Goal: Task Accomplishment & Management: Use online tool/utility

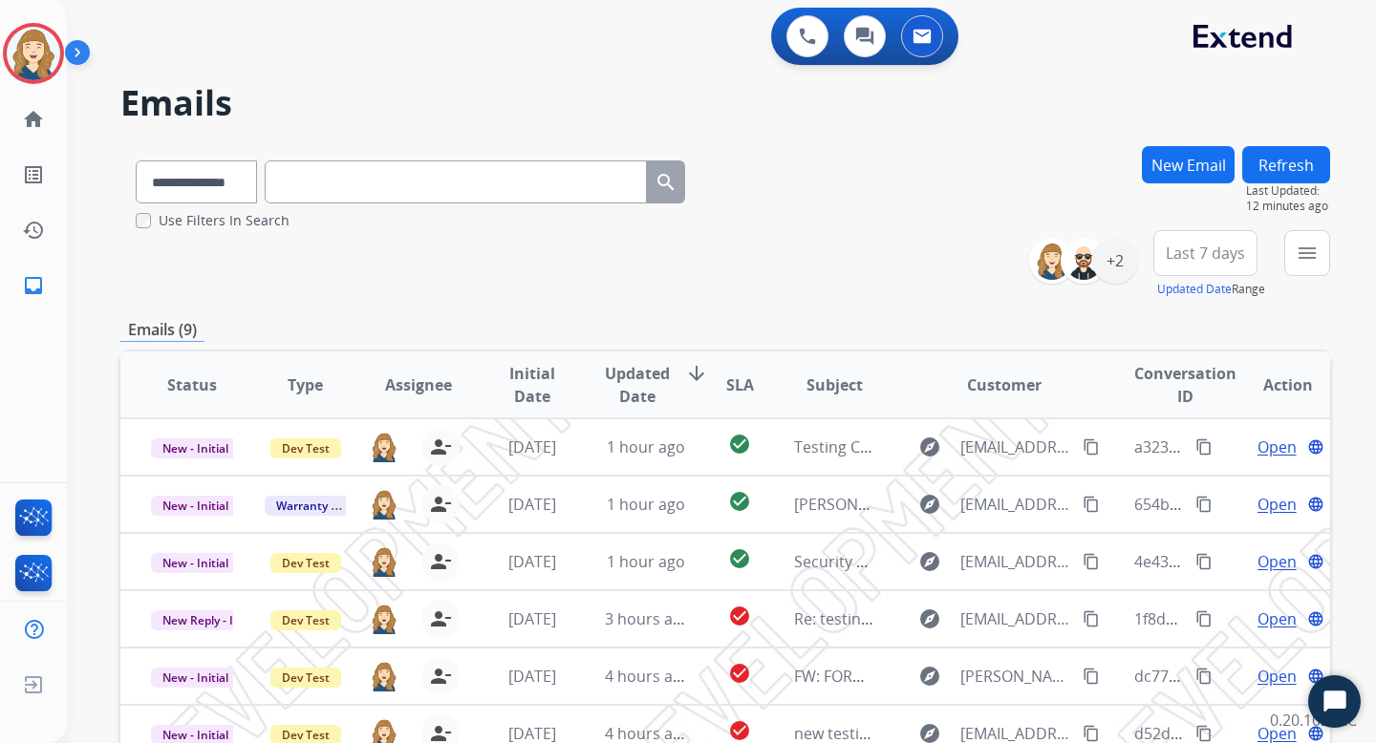
select select "**********"
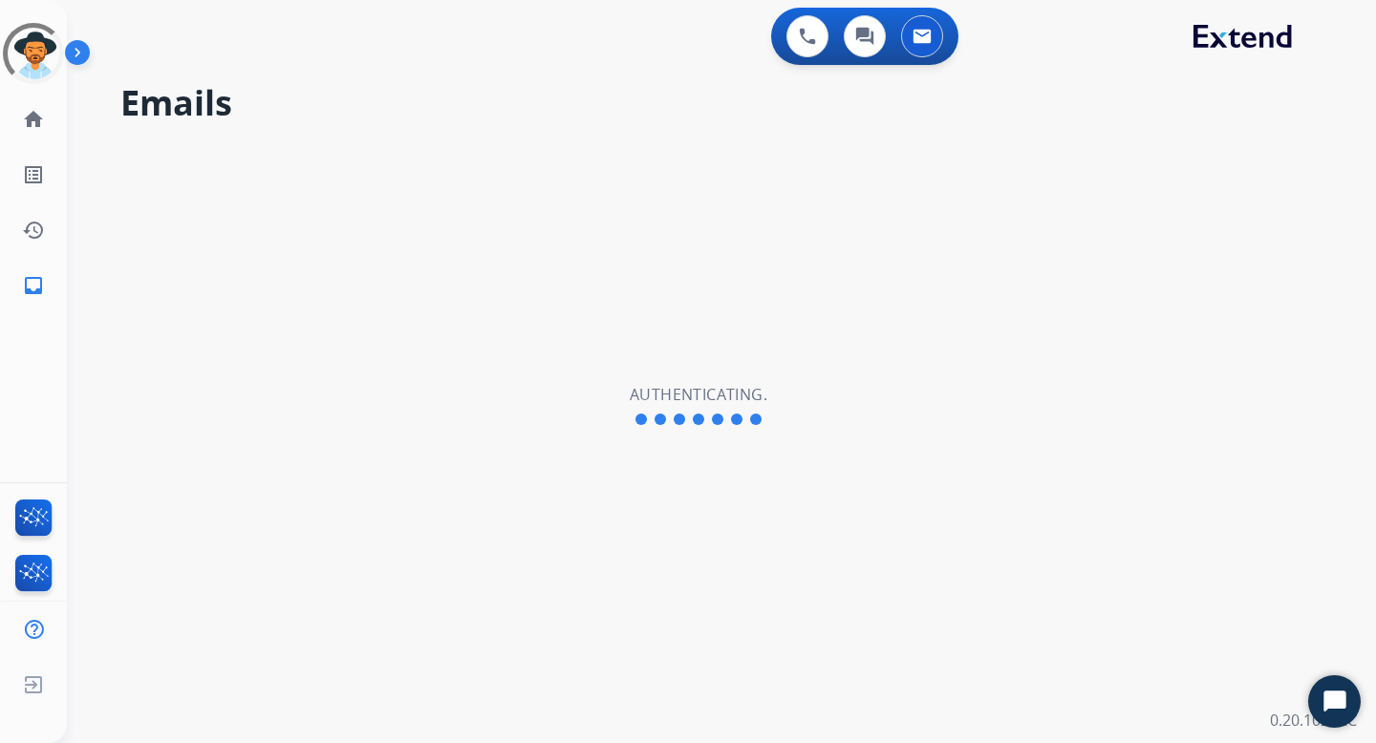
select select "**********"
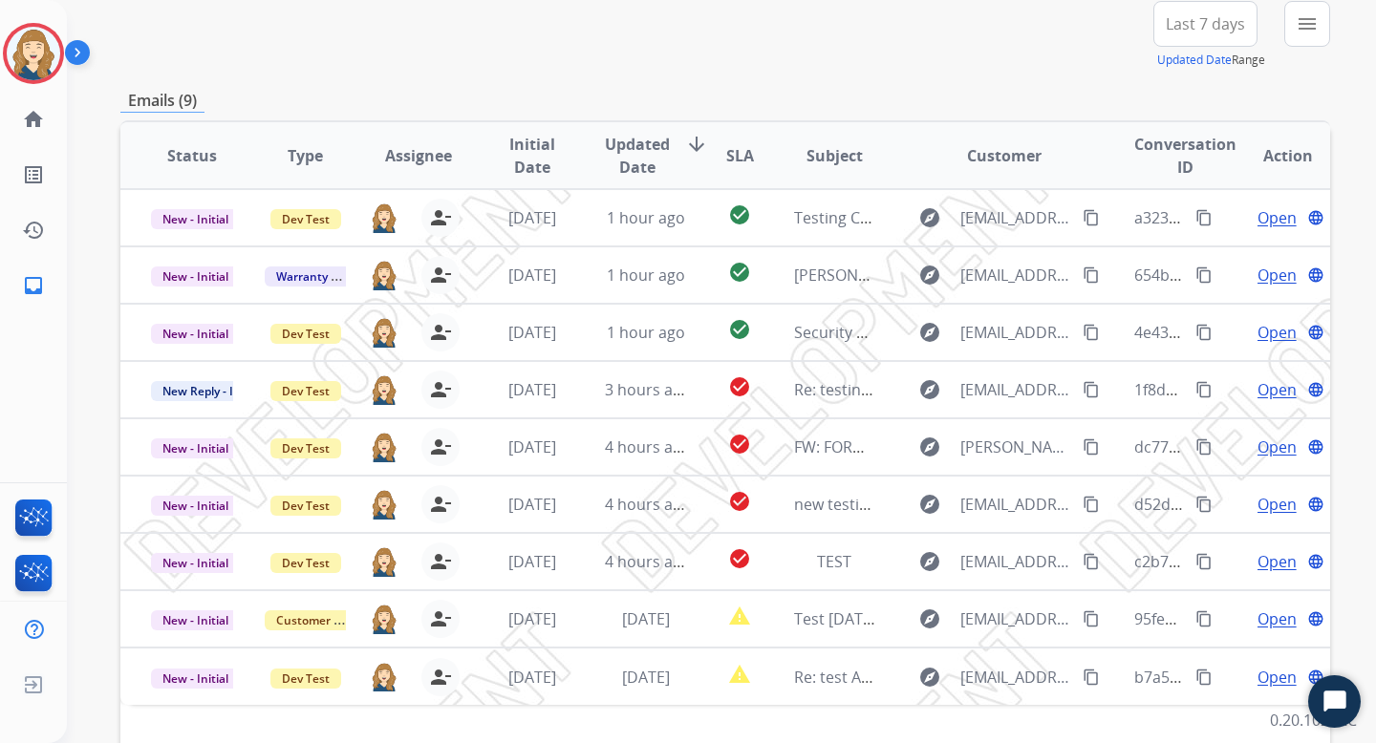
scroll to position [237, 0]
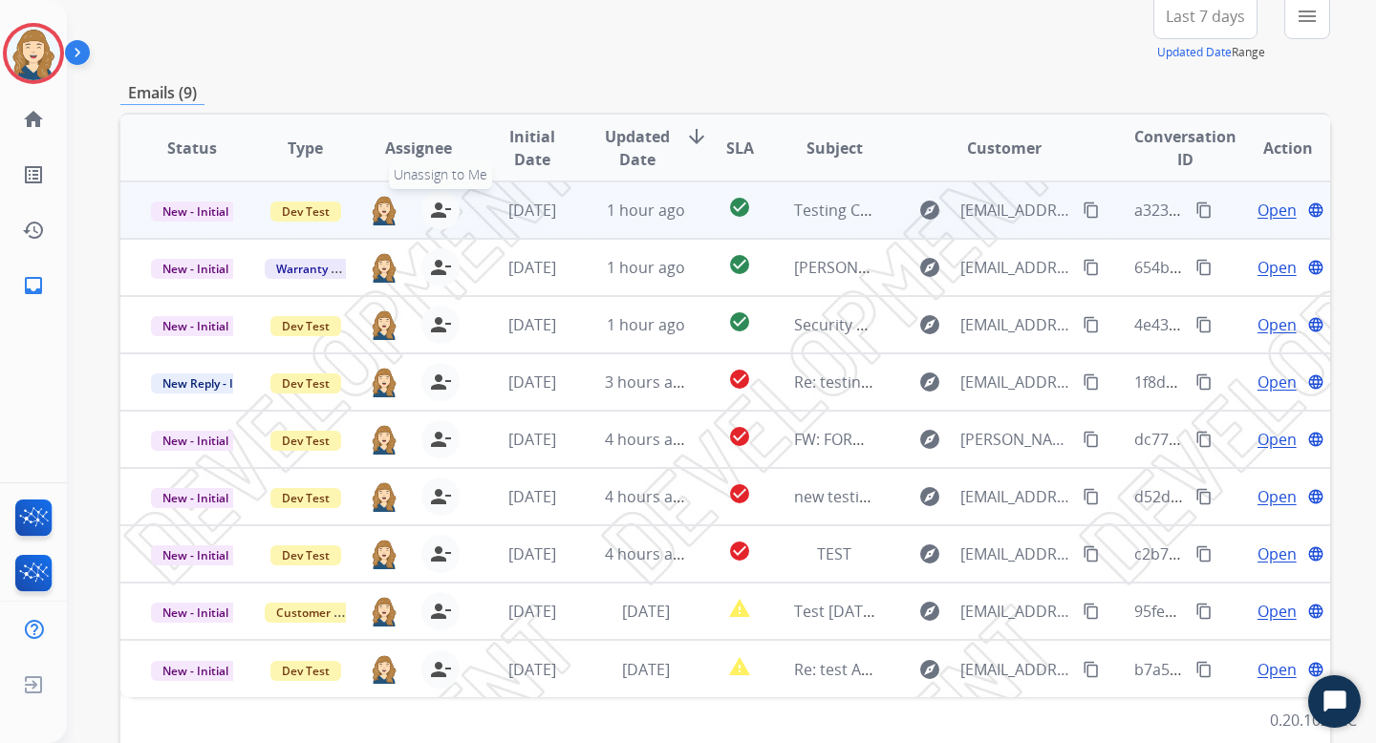
click at [438, 211] on mat-icon "person_remove" at bounding box center [440, 210] width 23 height 23
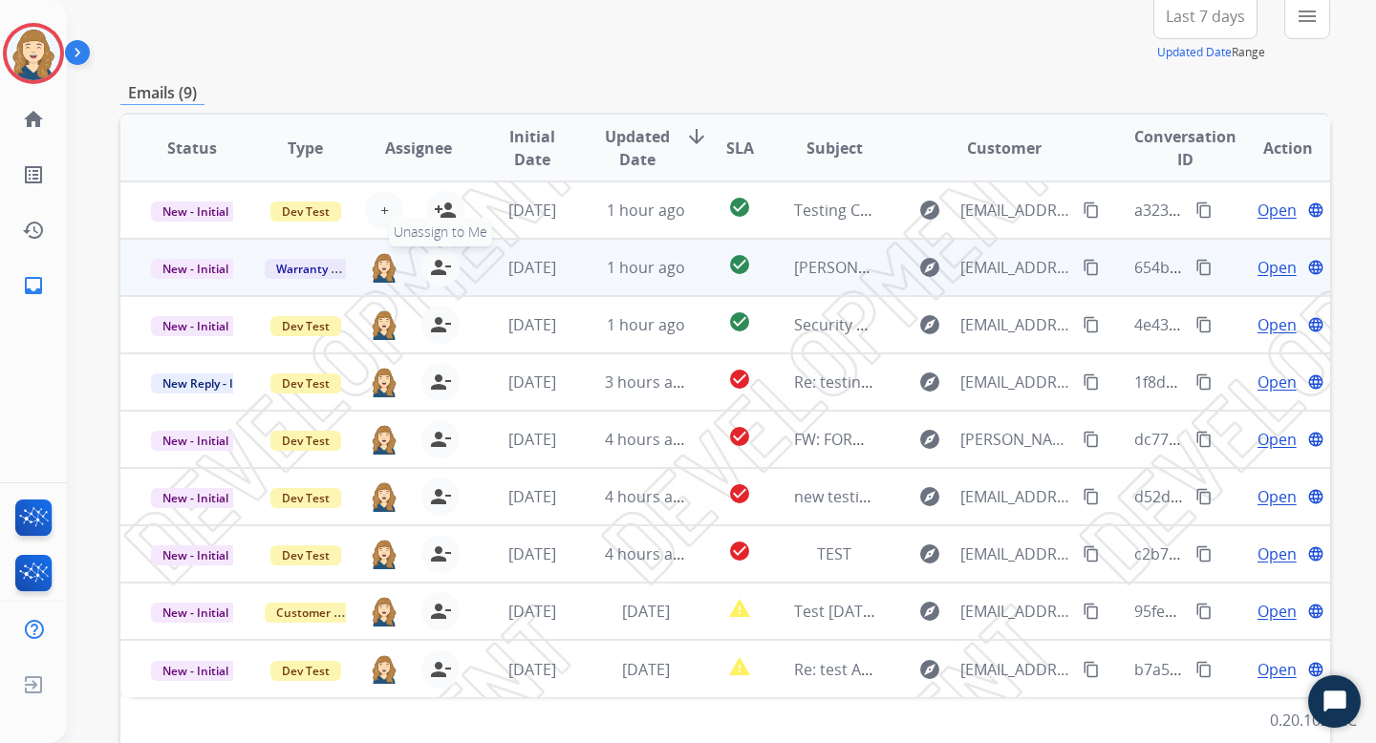
click at [429, 276] on mat-icon "person_remove" at bounding box center [440, 267] width 23 height 23
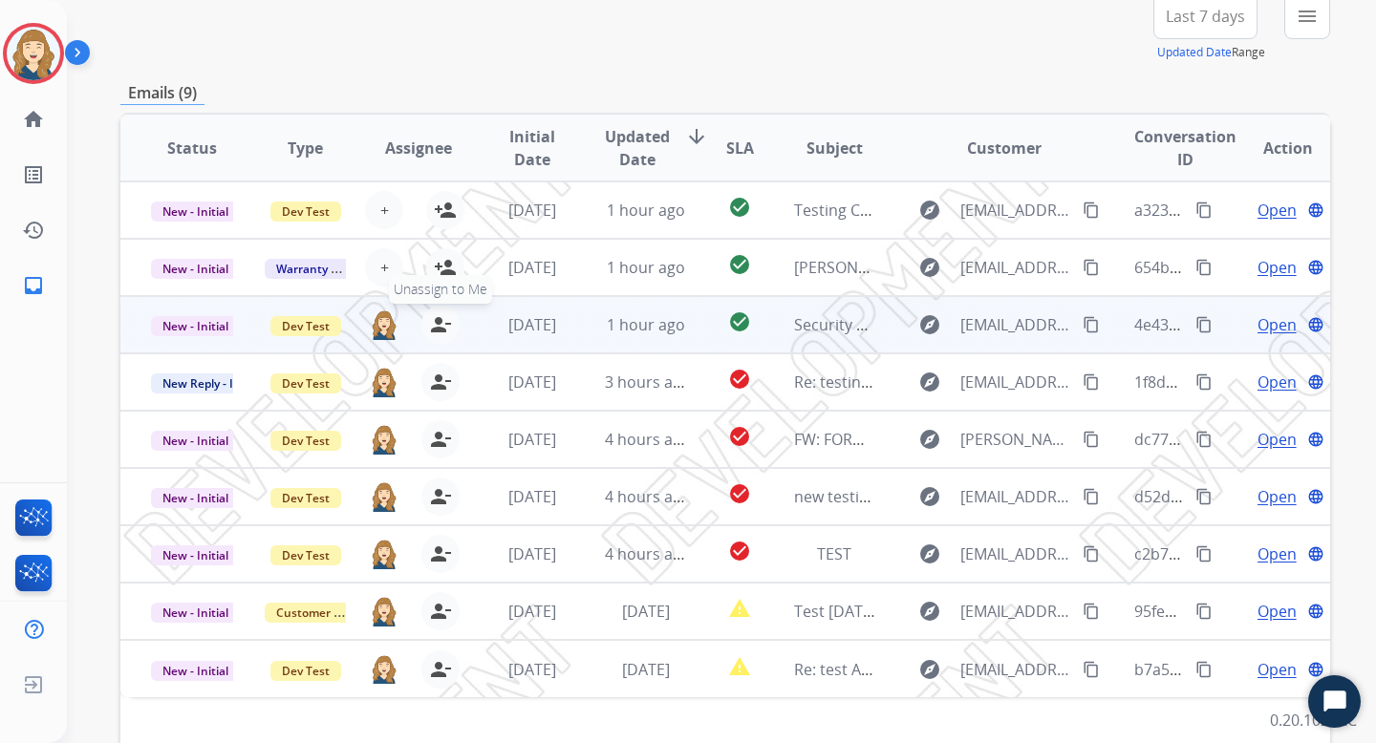
click at [430, 324] on mat-icon "person_remove" at bounding box center [440, 324] width 23 height 23
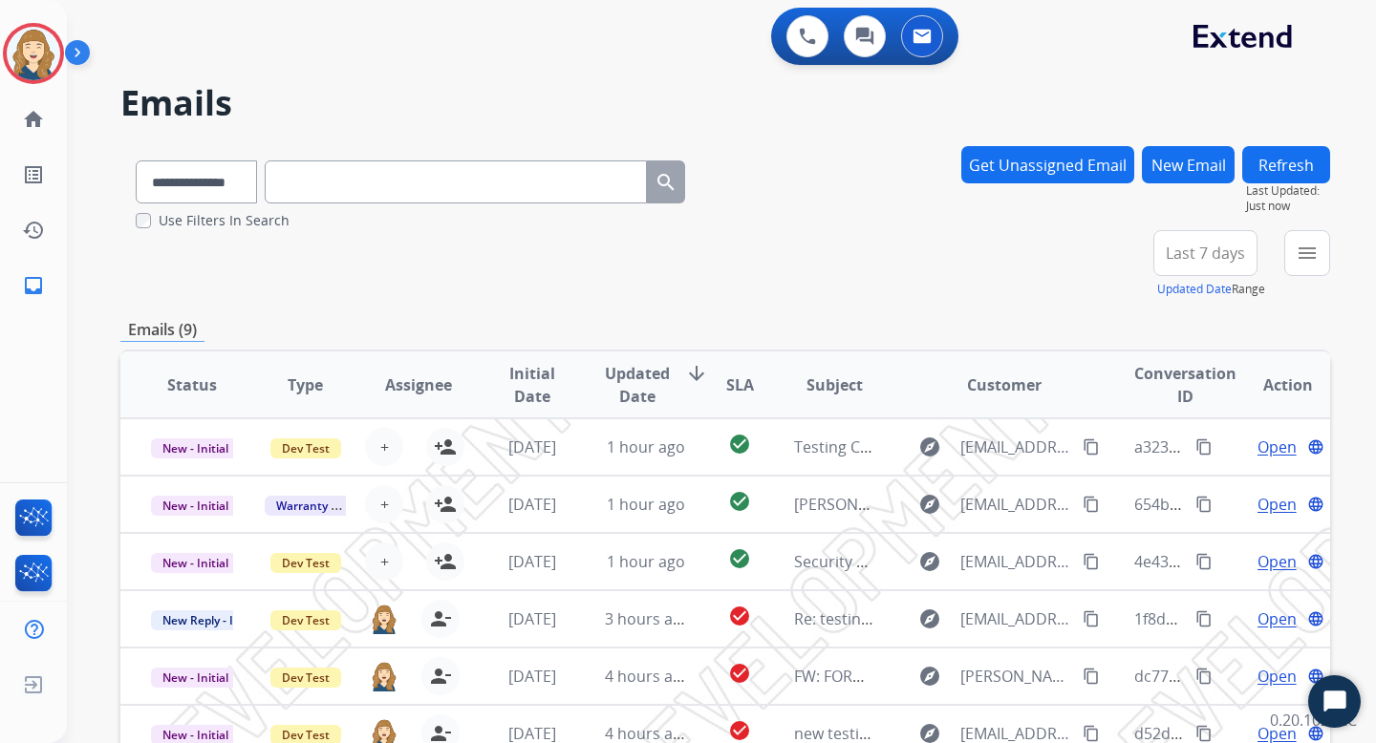
click at [1286, 160] on button "Refresh" at bounding box center [1286, 164] width 88 height 37
click at [1063, 151] on button "Get Unassigned Email" at bounding box center [1047, 164] width 173 height 37
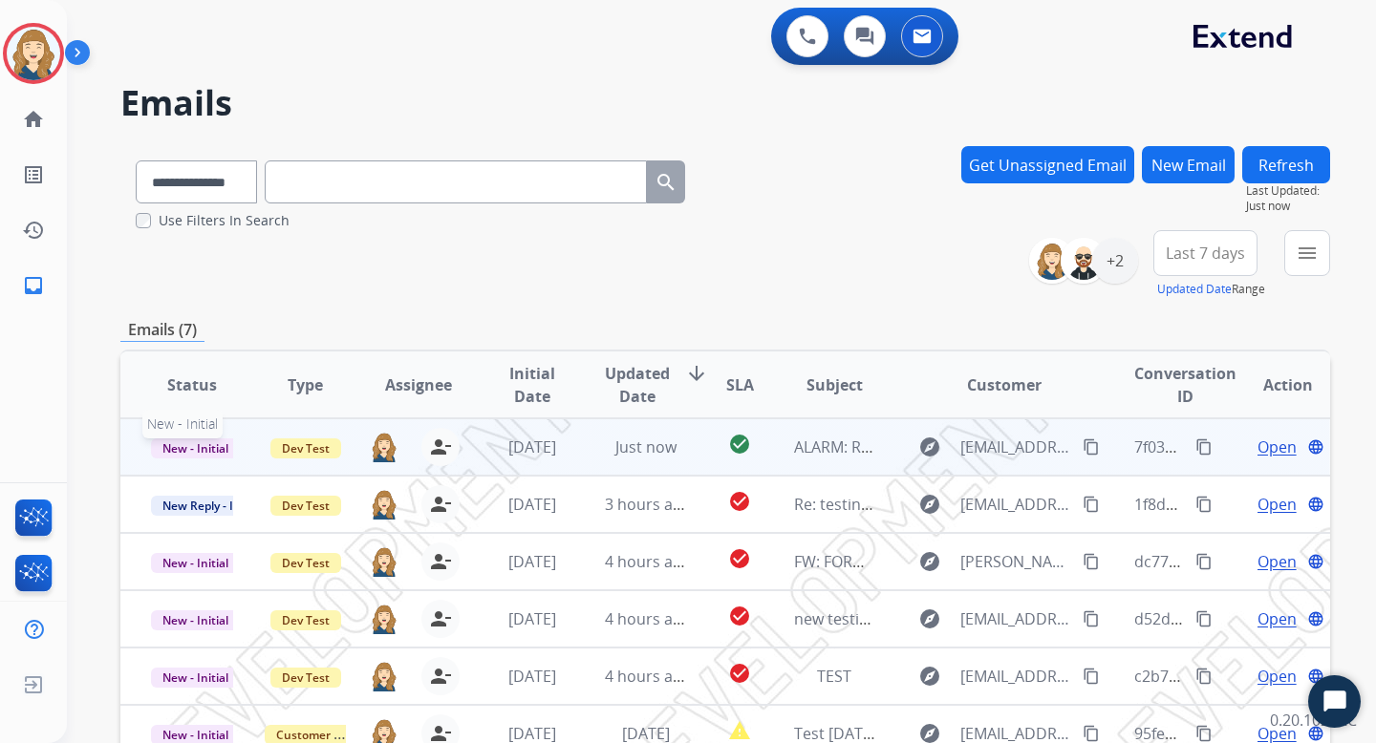
click at [218, 447] on span "New - Initial" at bounding box center [195, 448] width 89 height 20
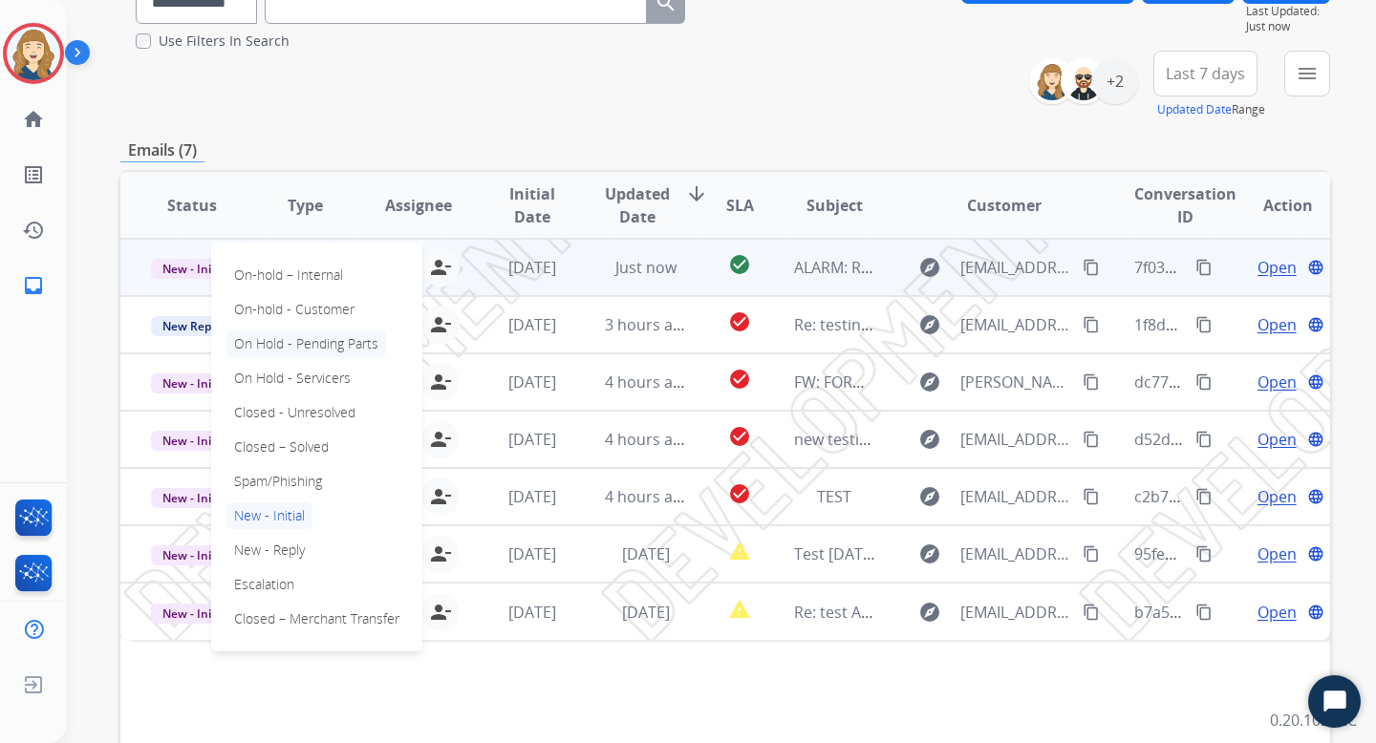
scroll to position [181, 0]
click at [267, 675] on div "Status Type Assignee Initial Date Updated Date arrow_downward SLA Subject Custo…" at bounding box center [724, 489] width 1209 height 640
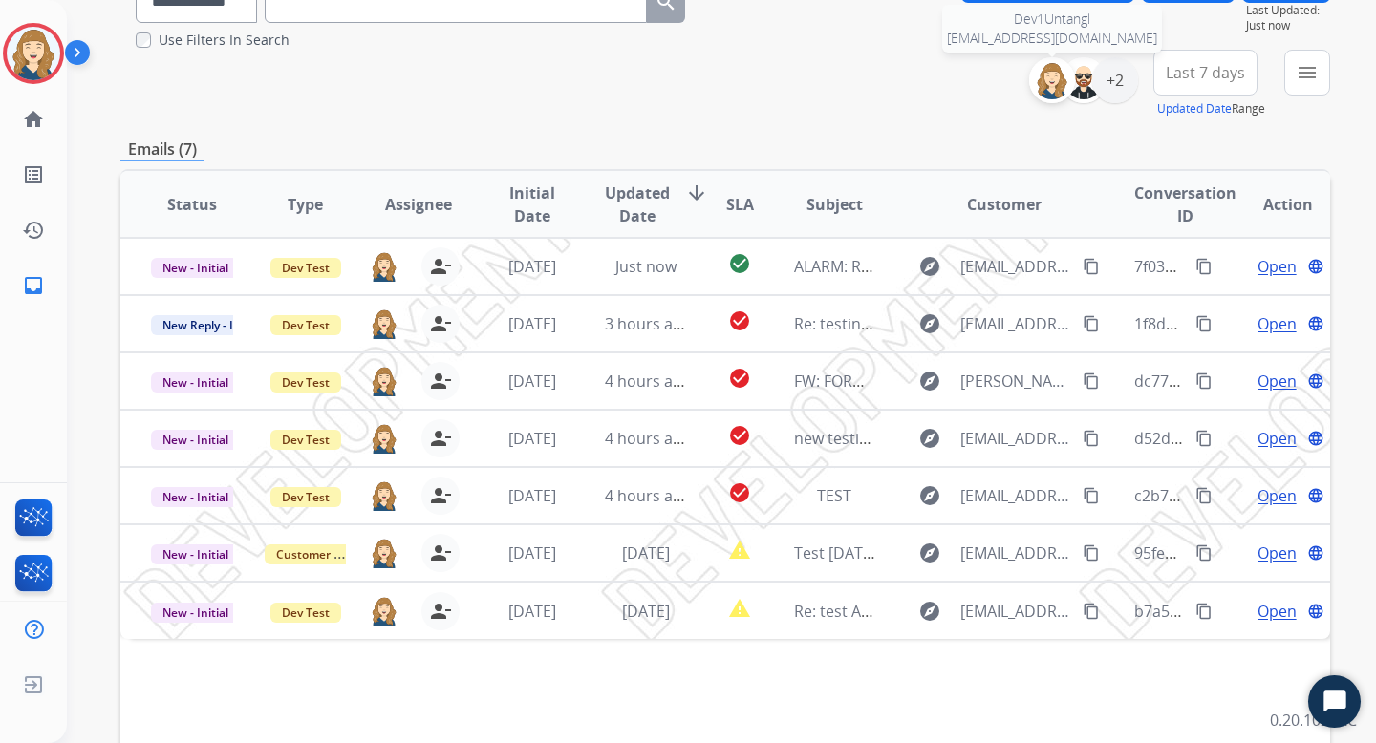
scroll to position [173, 0]
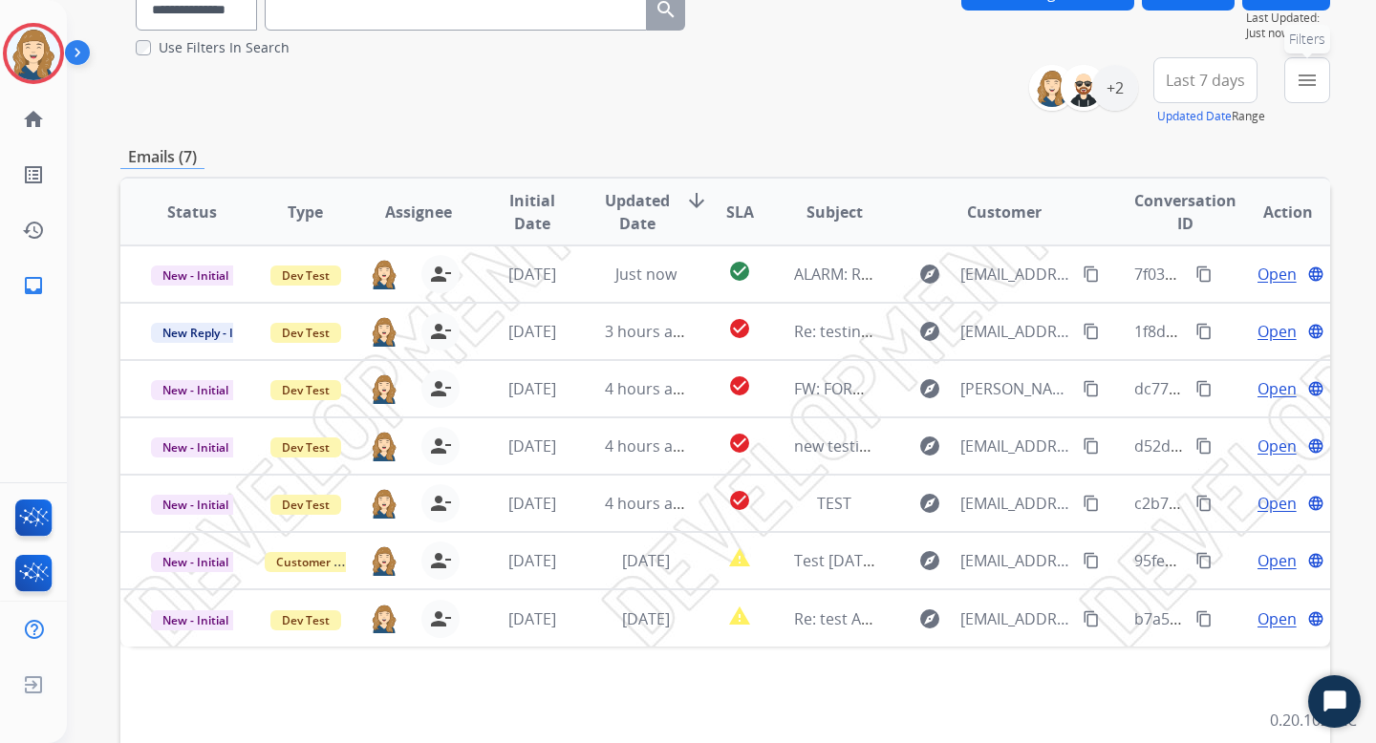
click at [1307, 72] on mat-icon "menu" at bounding box center [1306, 80] width 23 height 23
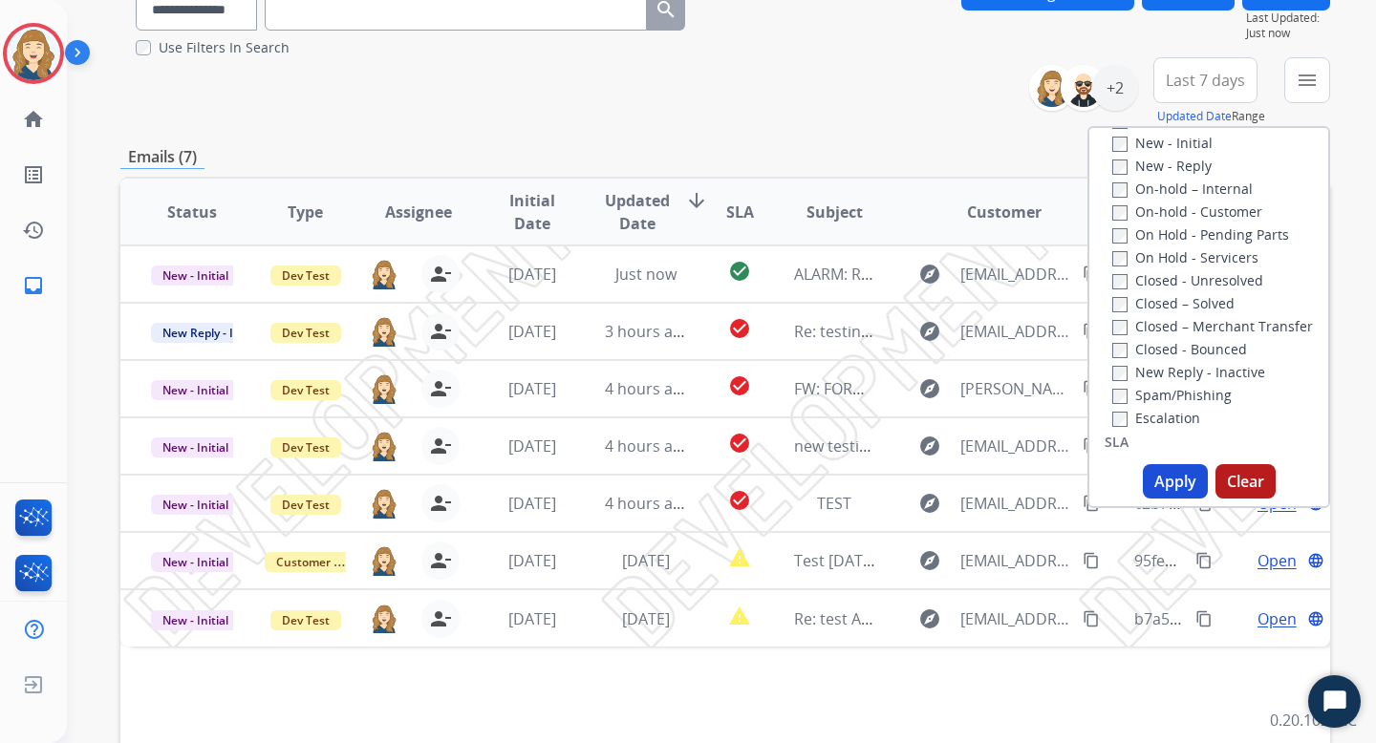
scroll to position [289, 0]
click at [1034, 117] on div "**********" at bounding box center [724, 91] width 1209 height 69
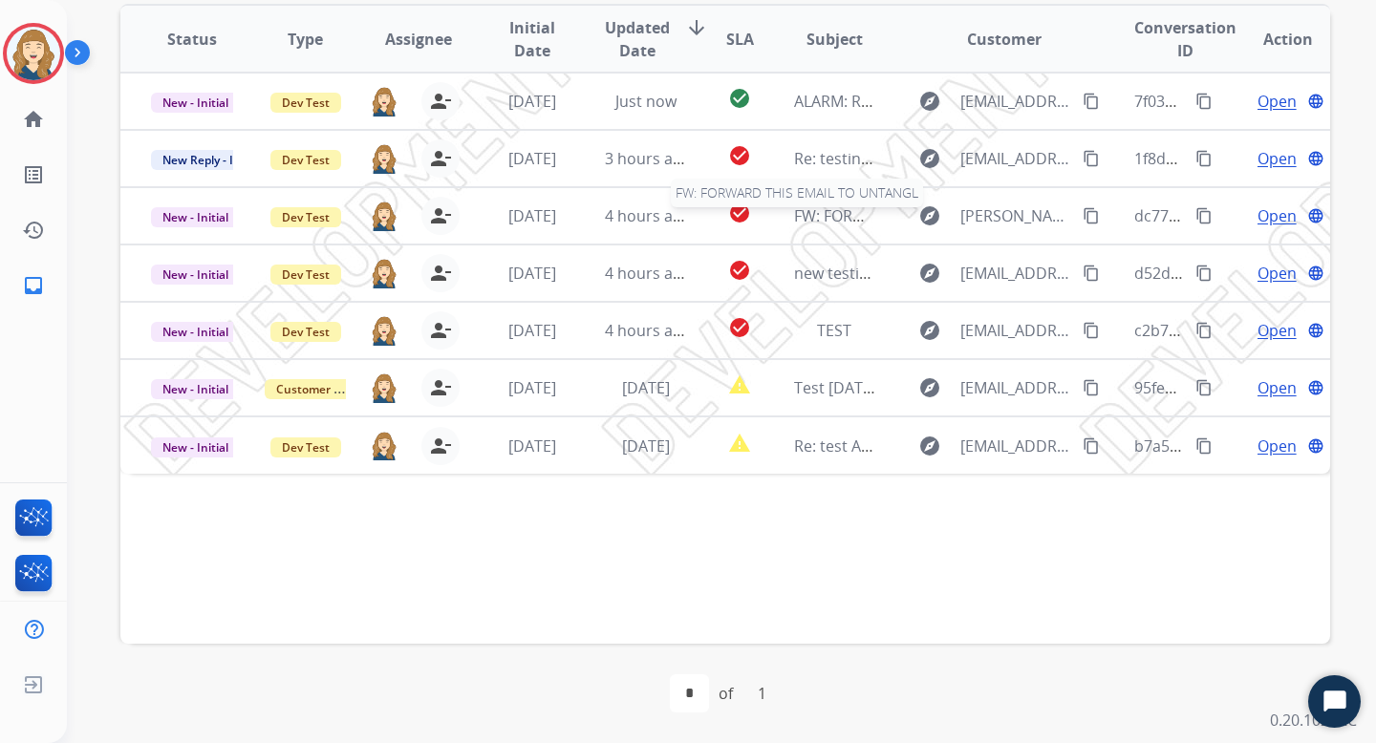
scroll to position [0, 0]
